Goal: Task Accomplishment & Management: Manage account settings

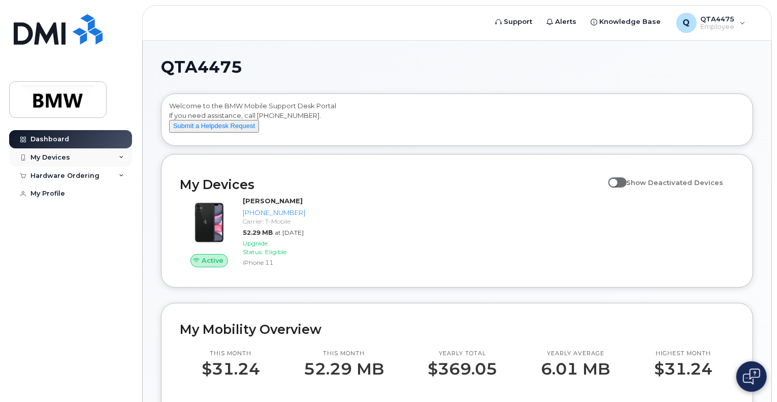
click at [51, 159] on div "My Devices" at bounding box center [50, 157] width 40 height 8
click at [41, 157] on div "My Devices" at bounding box center [50, 157] width 40 height 8
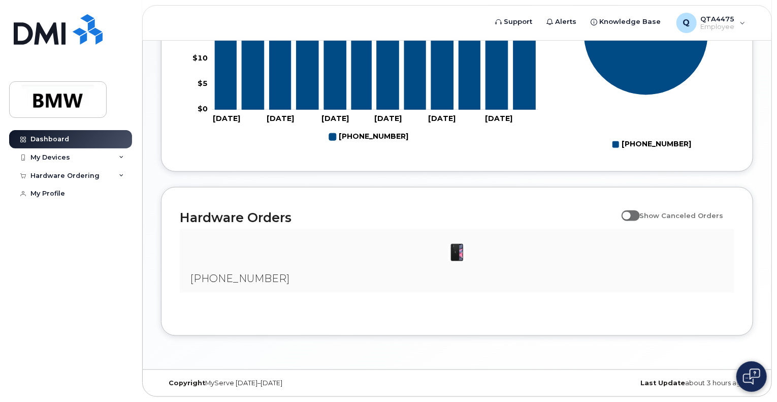
scroll to position [525, 0]
click at [45, 193] on div "My Profile" at bounding box center [47, 193] width 35 height 8
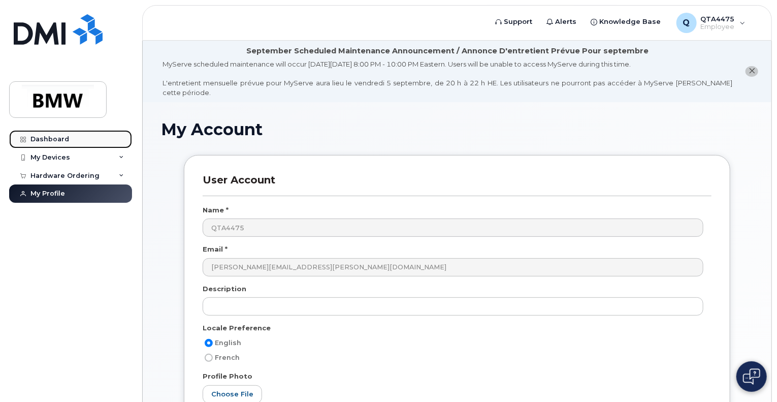
click at [49, 140] on div "Dashboard" at bounding box center [49, 139] width 39 height 8
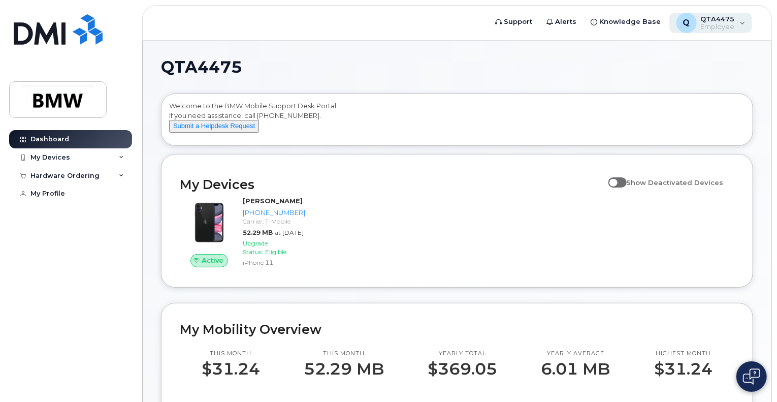
click at [739, 27] on div "Q QTA4475 Employee" at bounding box center [710, 23] width 83 height 20
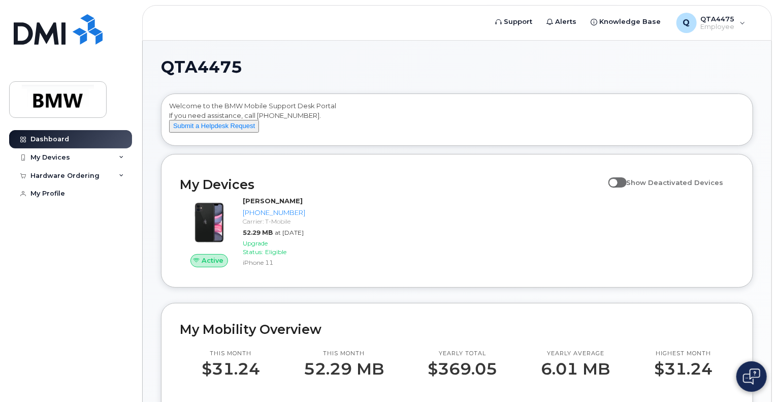
click at [414, 253] on div "Active Candice Bayne 864-735-4645 Carrier: T-Mobile 52.29 MB at Aug 01, 2025 Up…" at bounding box center [457, 232] width 567 height 85
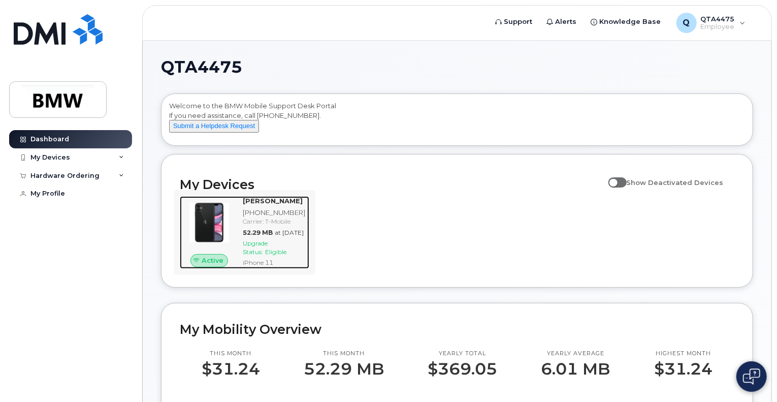
click at [263, 255] on span "Upgrade Status:" at bounding box center [255, 247] width 25 height 16
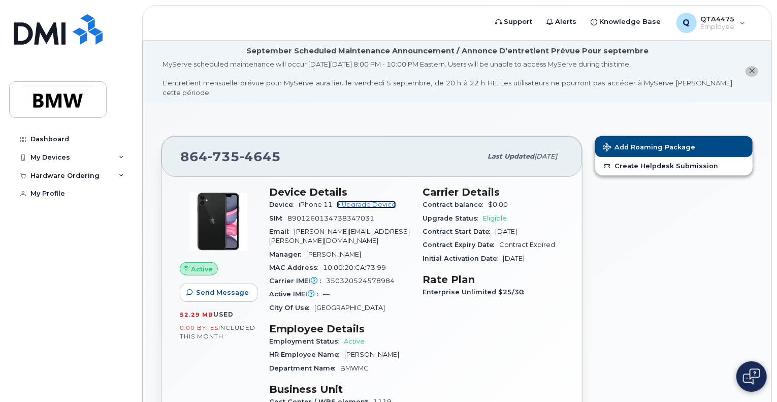
click at [365, 201] on link "+ Upgrade Device" at bounding box center [366, 205] width 59 height 8
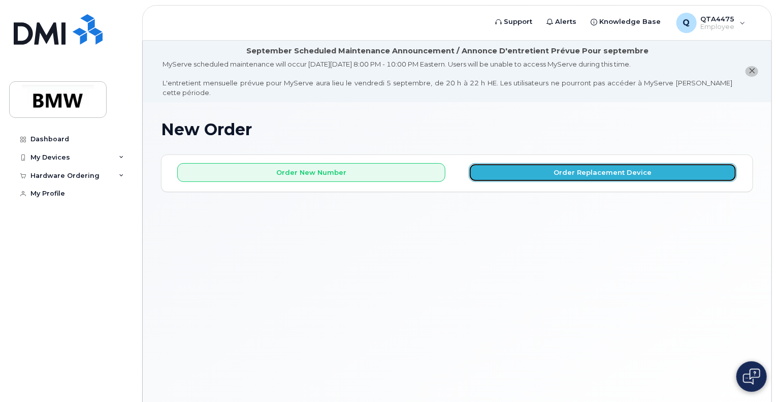
click at [600, 164] on button "Order Replacement Device" at bounding box center [603, 172] width 268 height 19
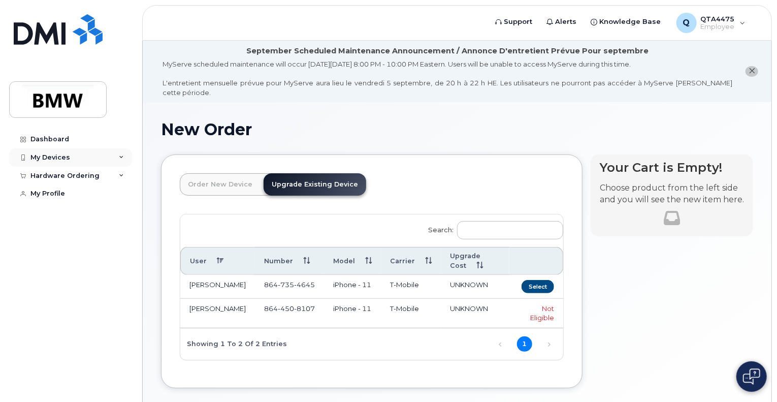
click at [57, 157] on div "My Devices" at bounding box center [50, 157] width 40 height 8
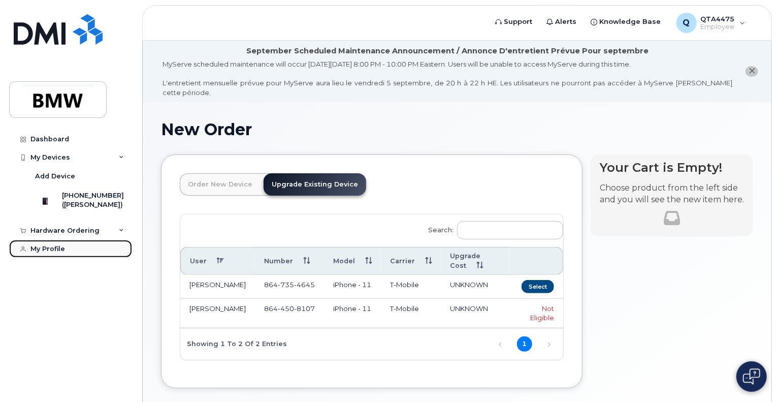
click at [54, 253] on div "My Profile" at bounding box center [47, 249] width 35 height 8
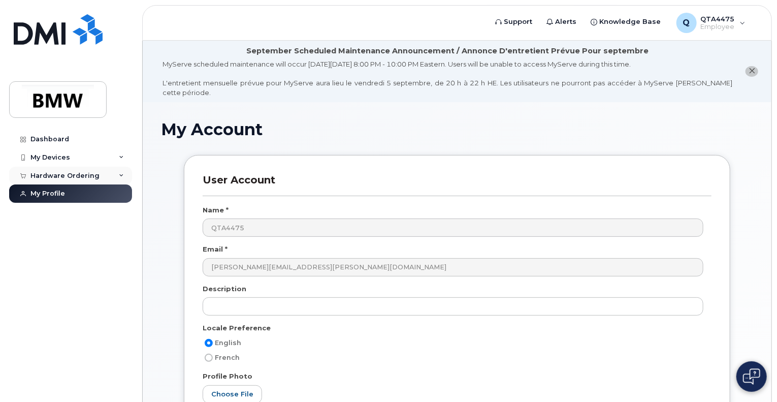
click at [79, 175] on div "Hardware Ordering" at bounding box center [64, 176] width 69 height 8
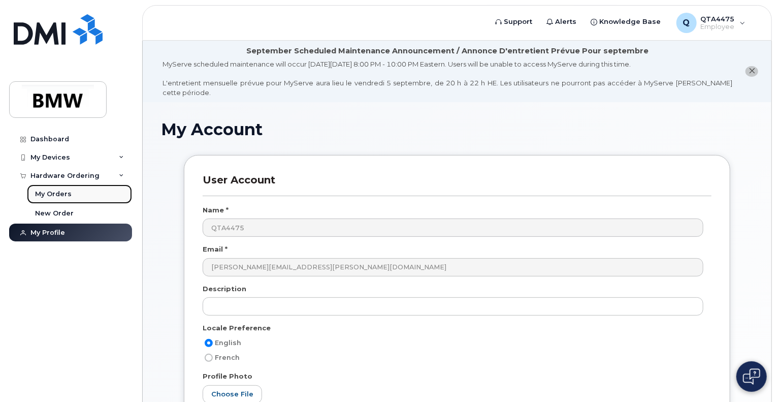
click at [57, 191] on div "My Orders" at bounding box center [53, 193] width 37 height 9
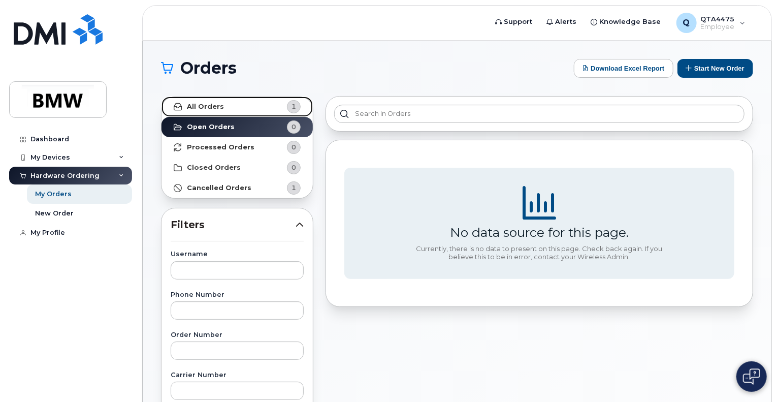
click at [219, 104] on strong "All Orders" at bounding box center [205, 107] width 37 height 8
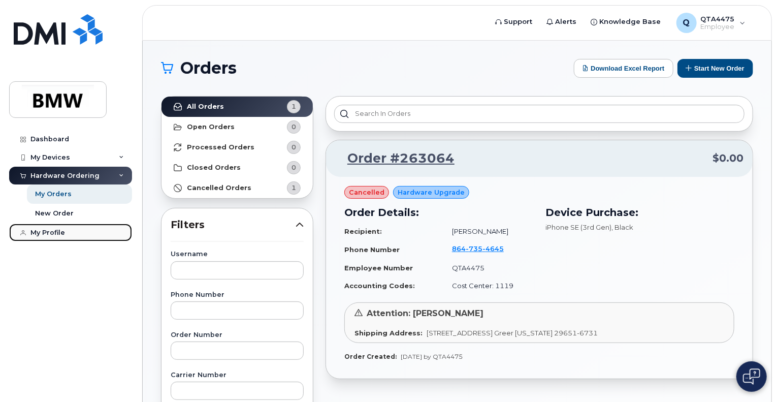
click at [53, 231] on div "My Profile" at bounding box center [47, 232] width 35 height 8
